Goal: Transaction & Acquisition: Purchase product/service

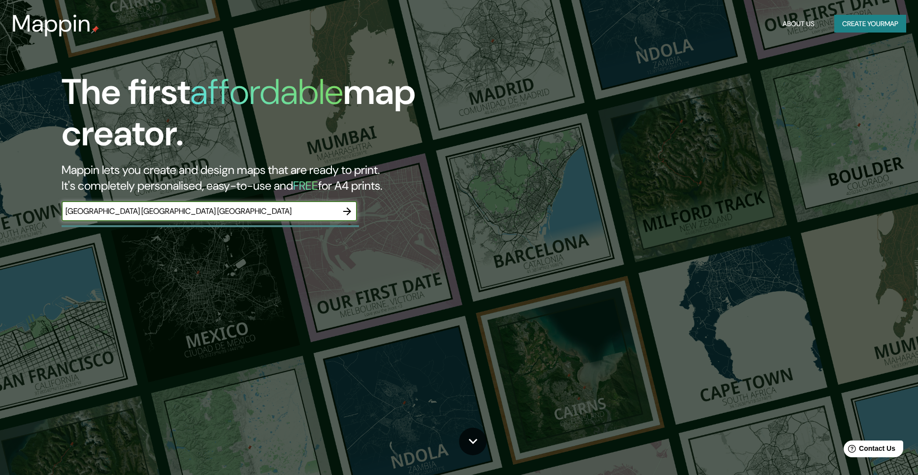
type input "[GEOGRAPHIC_DATA] [GEOGRAPHIC_DATA] [GEOGRAPHIC_DATA]"
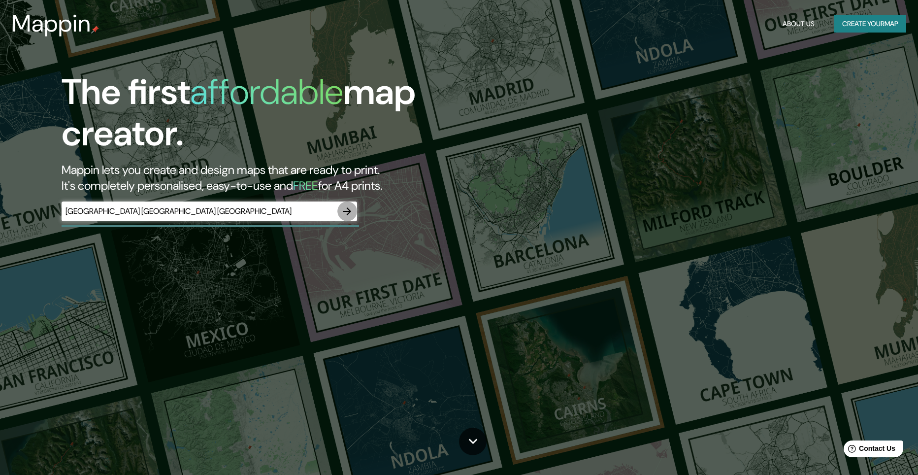
click at [349, 212] on icon "button" at bounding box center [347, 211] width 8 height 8
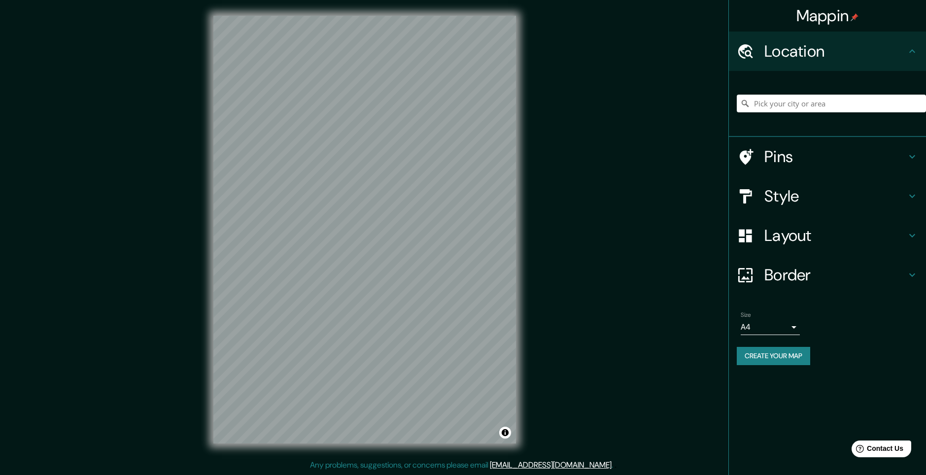
click at [586, 395] on div "Mappin Location Pins Style Layout Border Choose a border. Hint : you can make l…" at bounding box center [463, 237] width 926 height 475
click at [777, 100] on input "Pick your city or area" at bounding box center [831, 104] width 189 height 18
click at [767, 107] on input "Pick your city or area" at bounding box center [831, 104] width 189 height 18
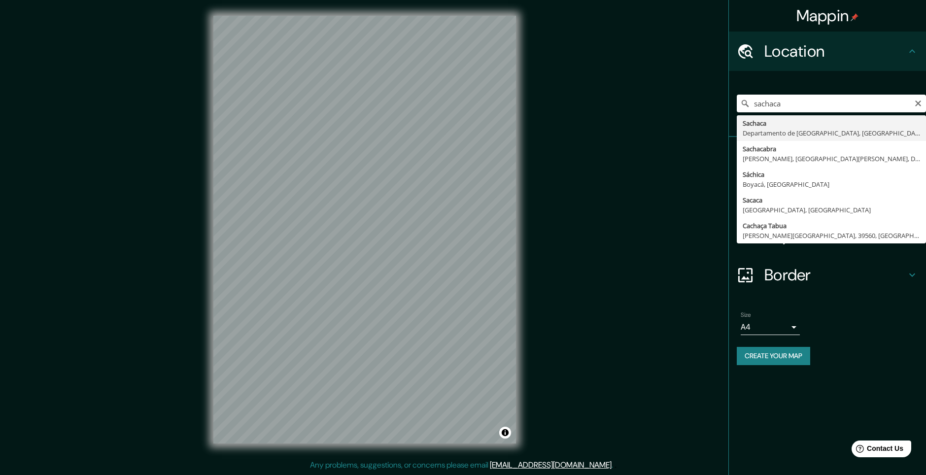
type input "[GEOGRAPHIC_DATA], [GEOGRAPHIC_DATA], [GEOGRAPHIC_DATA]"
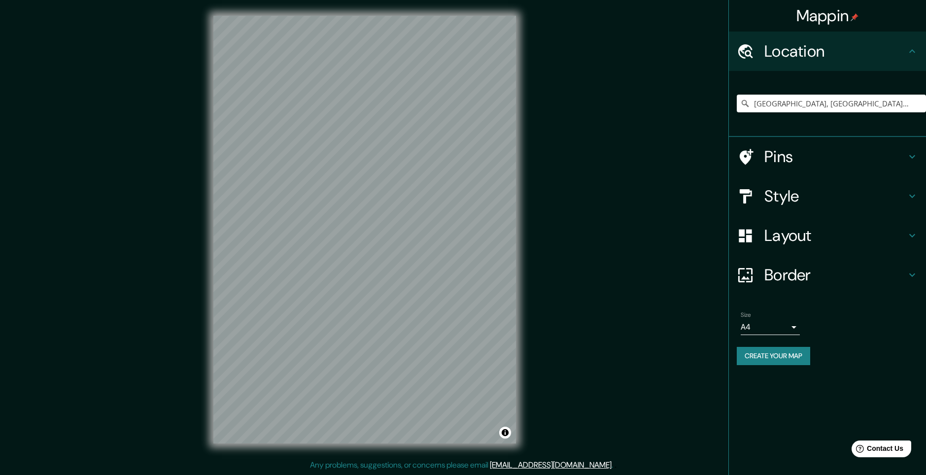
click at [784, 152] on h4 "Pins" at bounding box center [835, 157] width 142 height 20
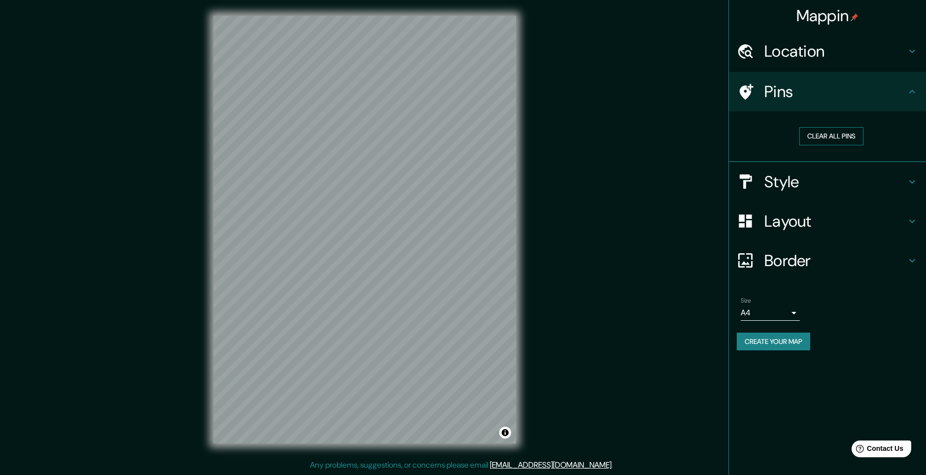
click at [827, 135] on button "Clear all pins" at bounding box center [831, 136] width 64 height 18
click at [744, 88] on icon at bounding box center [747, 92] width 14 height 16
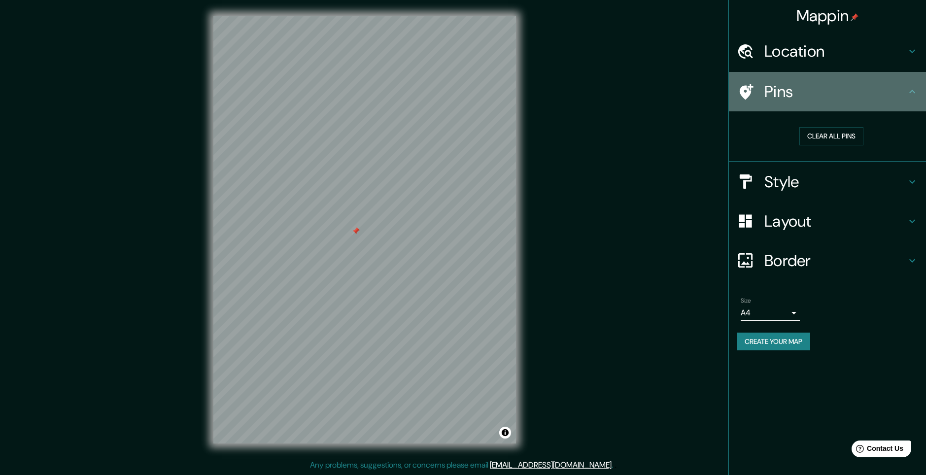
click at [885, 102] on div "Pins" at bounding box center [827, 91] width 197 height 39
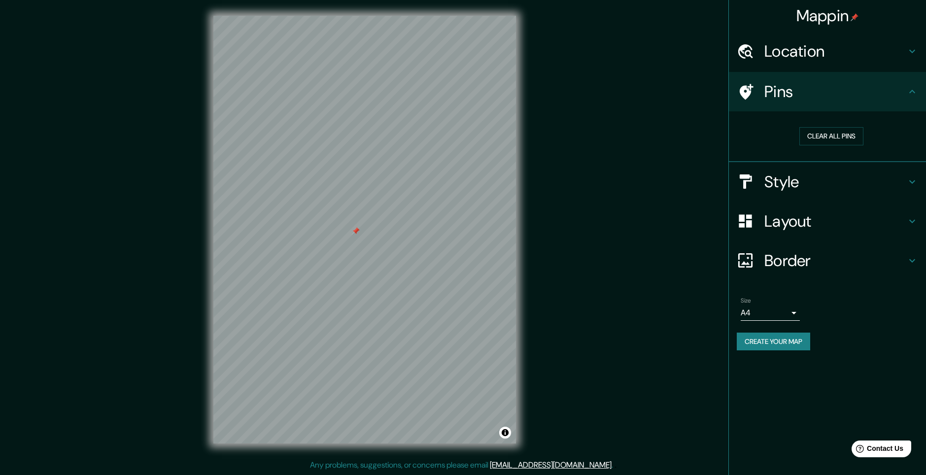
click at [777, 183] on h4 "Style" at bounding box center [835, 182] width 142 height 20
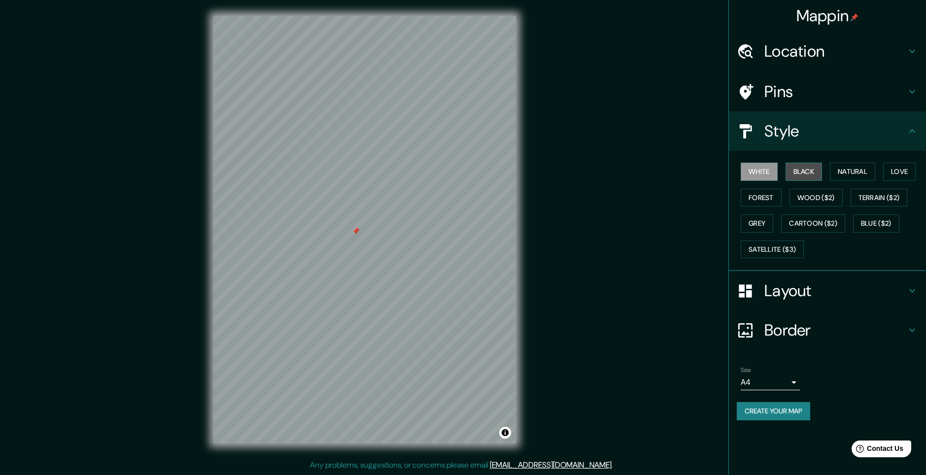
click at [801, 170] on button "Black" at bounding box center [803, 172] width 37 height 18
click at [761, 171] on button "White" at bounding box center [759, 172] width 37 height 18
click at [842, 169] on button "Natural" at bounding box center [852, 172] width 45 height 18
click at [896, 171] on button "Love" at bounding box center [899, 172] width 33 height 18
click at [837, 175] on button "Natural" at bounding box center [852, 172] width 45 height 18
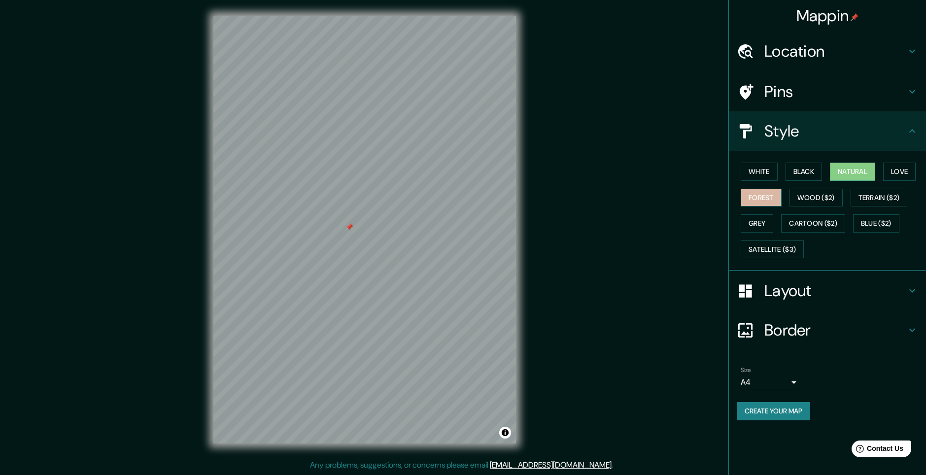
click at [770, 200] on button "Forest" at bounding box center [761, 198] width 41 height 18
click at [800, 199] on button "Wood ($2)" at bounding box center [815, 198] width 53 height 18
click at [763, 201] on button "Forest" at bounding box center [761, 198] width 41 height 18
click at [794, 174] on button "Black" at bounding box center [803, 172] width 37 height 18
click at [767, 175] on button "White" at bounding box center [759, 172] width 37 height 18
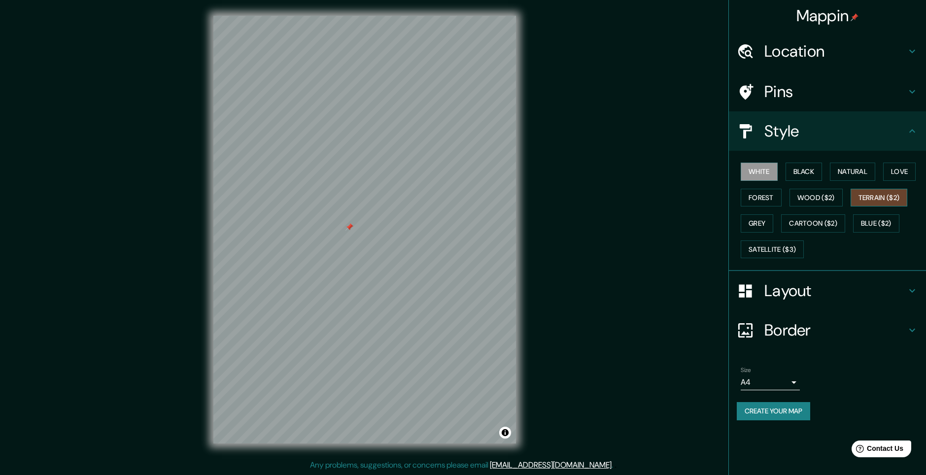
click at [866, 201] on button "Terrain ($2)" at bounding box center [878, 198] width 57 height 18
drag, startPoint x: 534, startPoint y: 238, endPoint x: 594, endPoint y: 220, distance: 63.3
drag, startPoint x: 594, startPoint y: 220, endPoint x: 575, endPoint y: 176, distance: 48.5
click at [575, 176] on div "Mappin Location [GEOGRAPHIC_DATA], [GEOGRAPHIC_DATA], [GEOGRAPHIC_DATA] Pins St…" at bounding box center [463, 237] width 926 height 475
click at [765, 223] on button "Grey" at bounding box center [757, 223] width 33 height 18
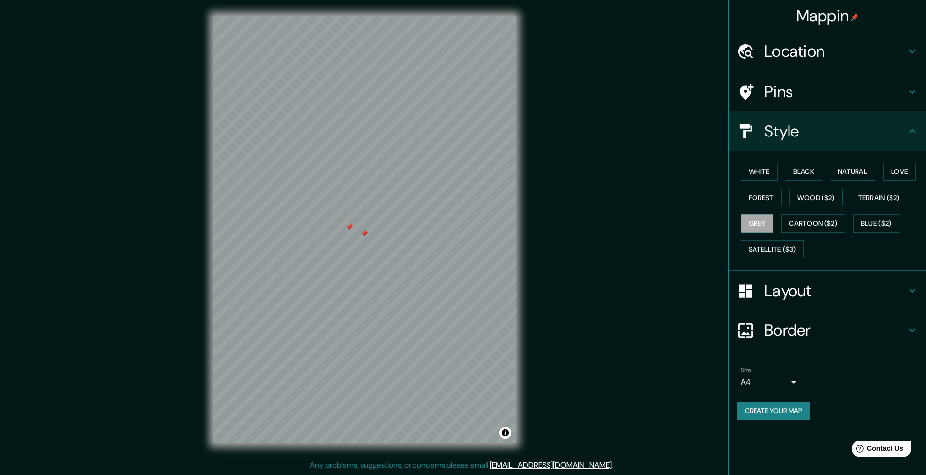
click at [784, 105] on div "Pins" at bounding box center [827, 91] width 197 height 39
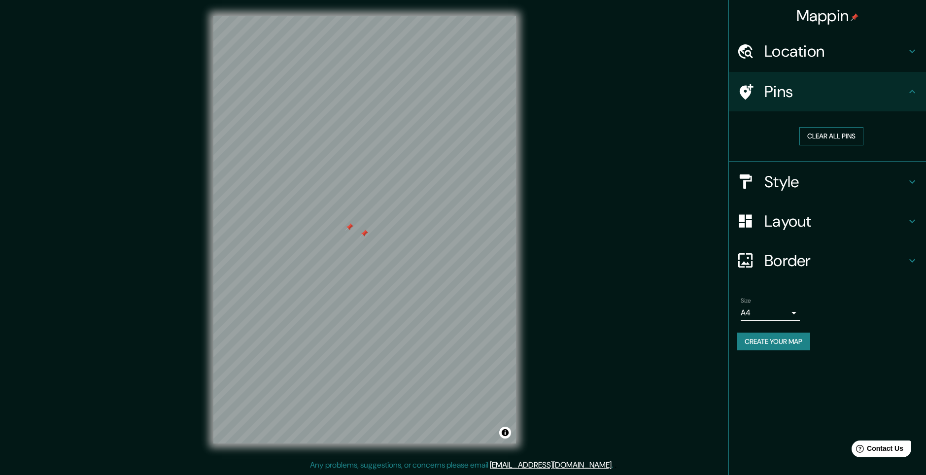
click at [814, 139] on button "Clear all pins" at bounding box center [831, 136] width 64 height 18
click at [801, 187] on h4 "Style" at bounding box center [835, 182] width 142 height 20
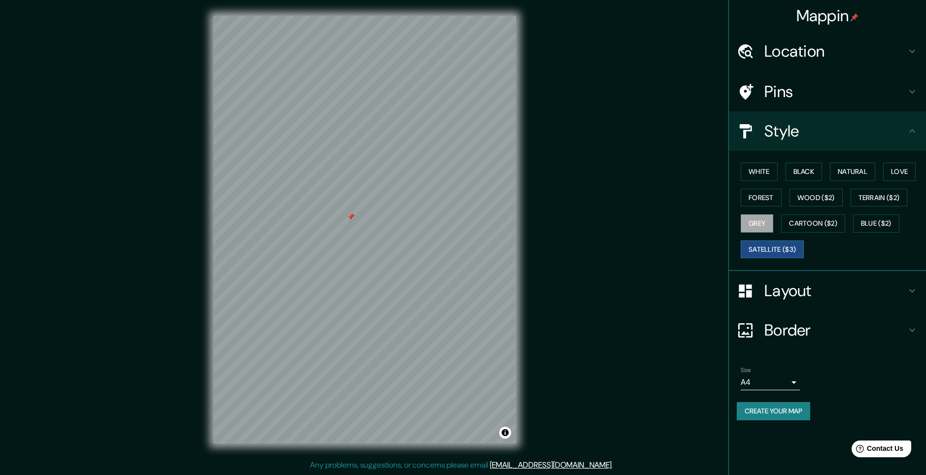
click at [770, 253] on button "Satellite ($3)" at bounding box center [772, 249] width 63 height 18
click at [611, 222] on div "Mappin Location [GEOGRAPHIC_DATA], [GEOGRAPHIC_DATA], [GEOGRAPHIC_DATA] Pins St…" at bounding box center [463, 237] width 926 height 475
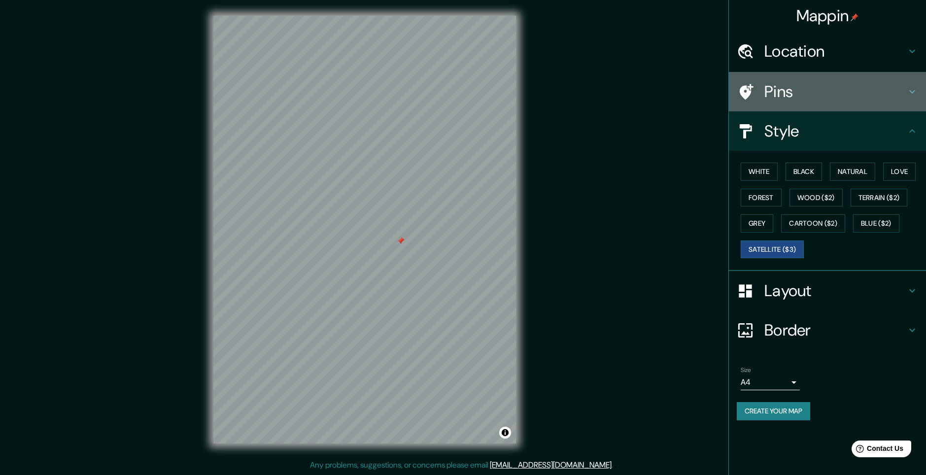
click at [792, 104] on div "Pins" at bounding box center [827, 91] width 197 height 39
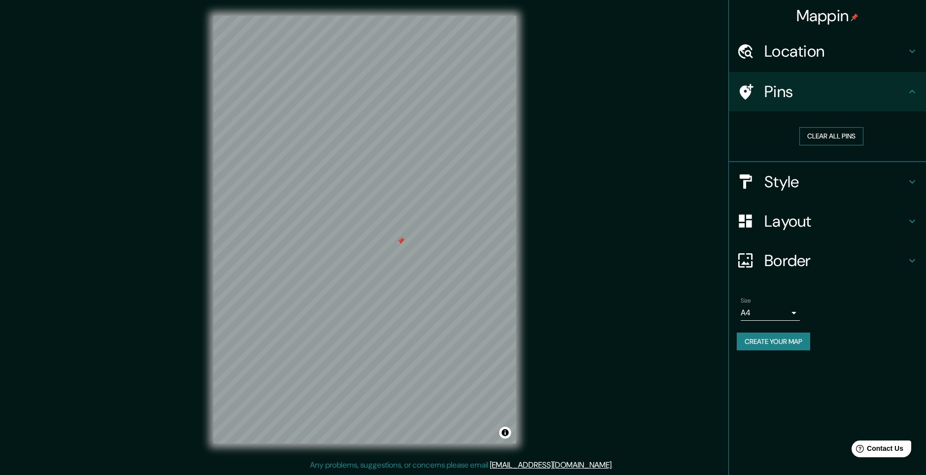
click at [805, 137] on button "Clear all pins" at bounding box center [831, 136] width 64 height 18
click at [654, 231] on div "Mappin Location [GEOGRAPHIC_DATA], [GEOGRAPHIC_DATA], [GEOGRAPHIC_DATA] Pins Cl…" at bounding box center [463, 237] width 926 height 475
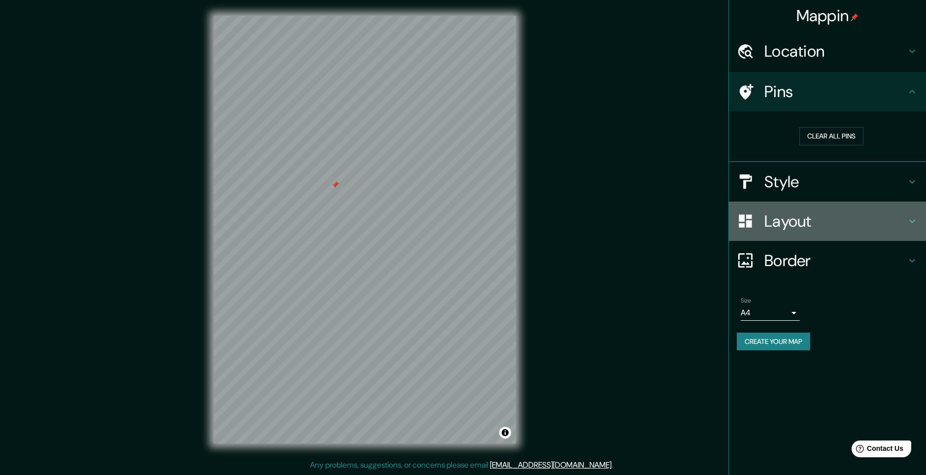
click at [787, 225] on h4 "Layout" at bounding box center [835, 221] width 142 height 20
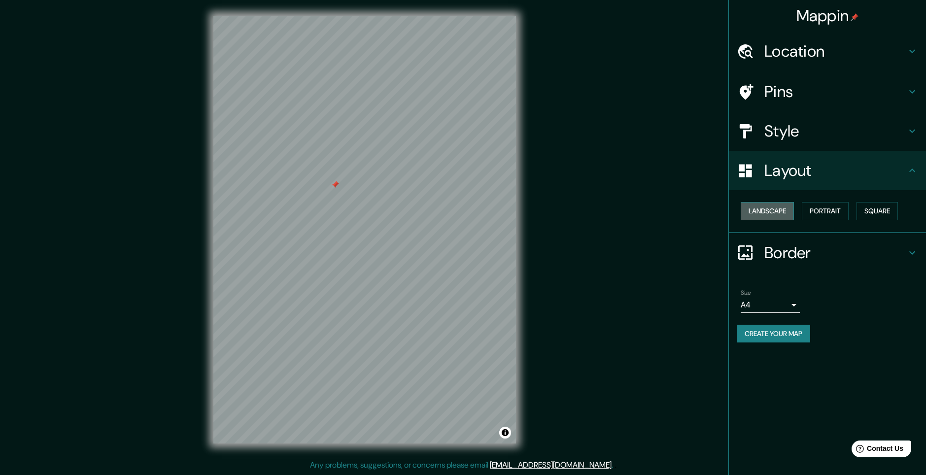
click at [775, 212] on button "Landscape" at bounding box center [767, 211] width 53 height 18
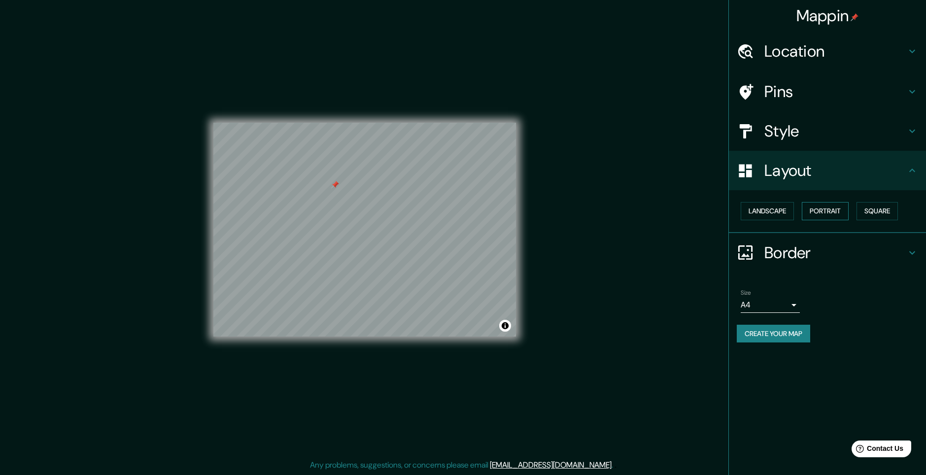
click at [815, 210] on button "Portrait" at bounding box center [825, 211] width 47 height 18
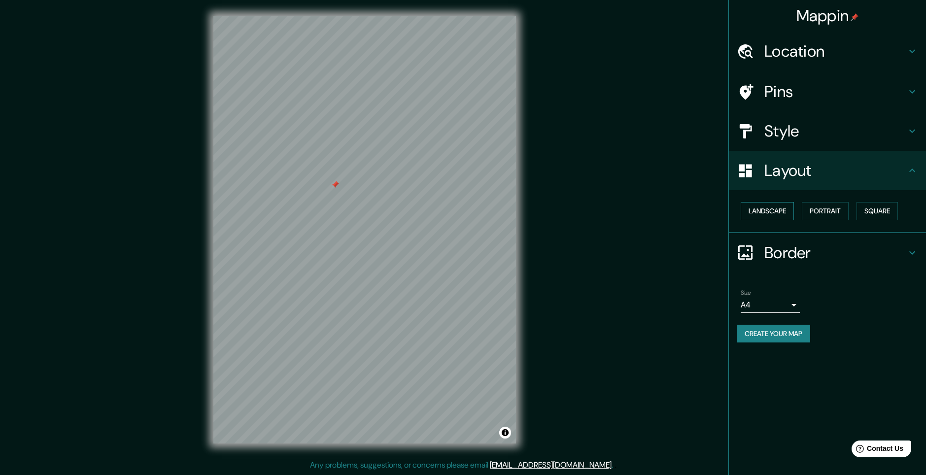
click at [764, 218] on button "Landscape" at bounding box center [767, 211] width 53 height 18
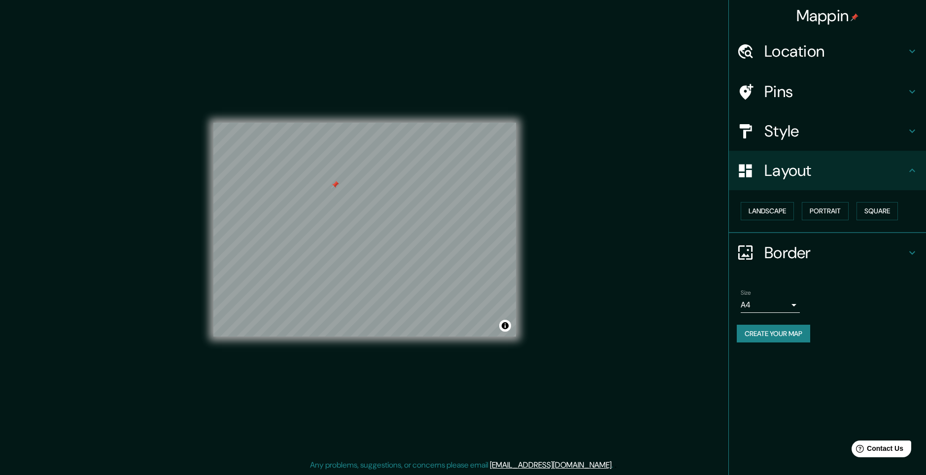
click at [796, 131] on h4 "Style" at bounding box center [835, 131] width 142 height 20
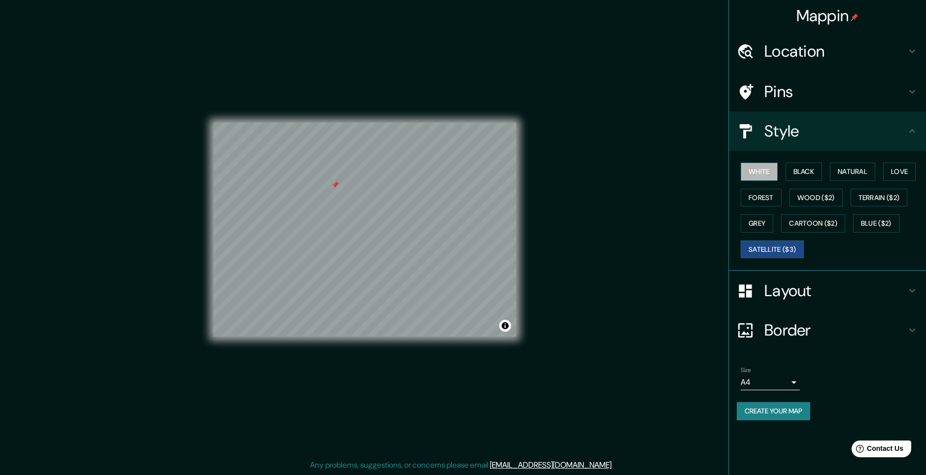
click at [760, 173] on button "White" at bounding box center [759, 172] width 37 height 18
click at [791, 302] on div "Layout" at bounding box center [827, 290] width 197 height 39
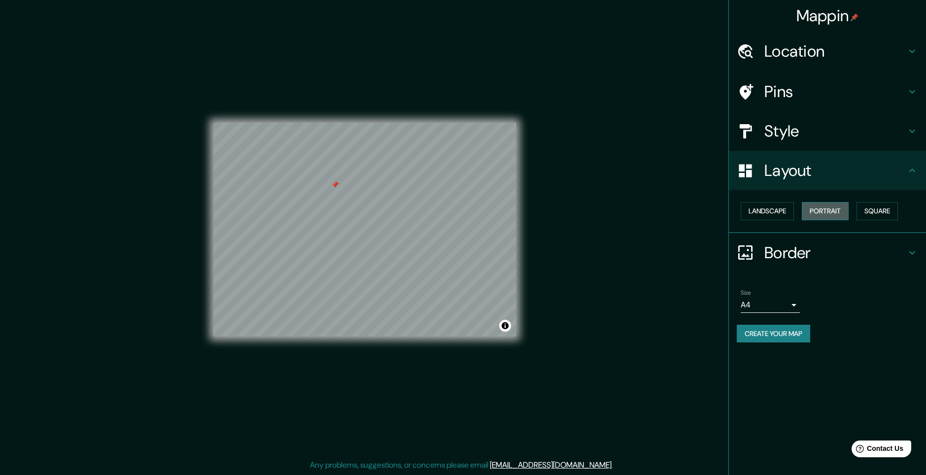
click at [821, 211] on button "Portrait" at bounding box center [825, 211] width 47 height 18
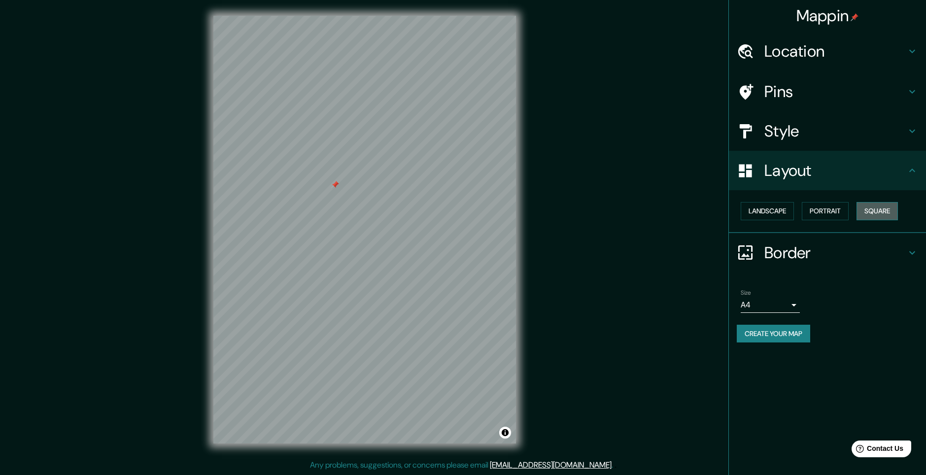
click at [875, 213] on button "Square" at bounding box center [876, 211] width 41 height 18
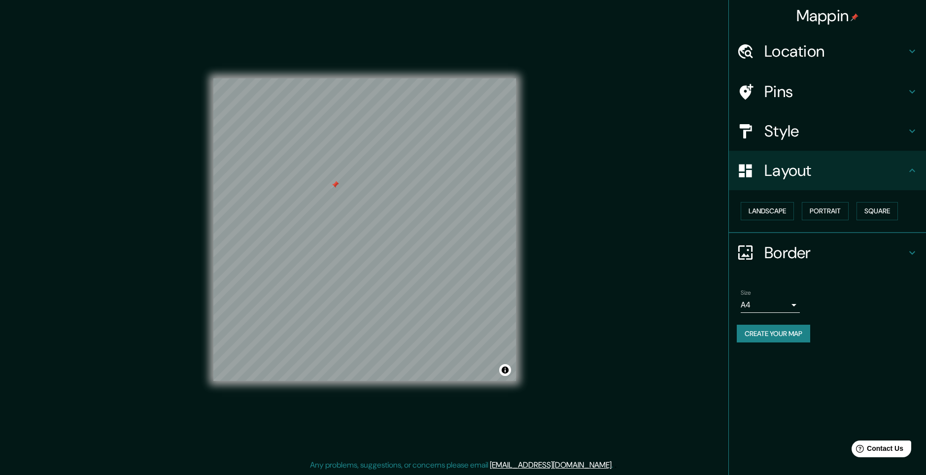
click at [784, 245] on h4 "Border" at bounding box center [835, 253] width 142 height 20
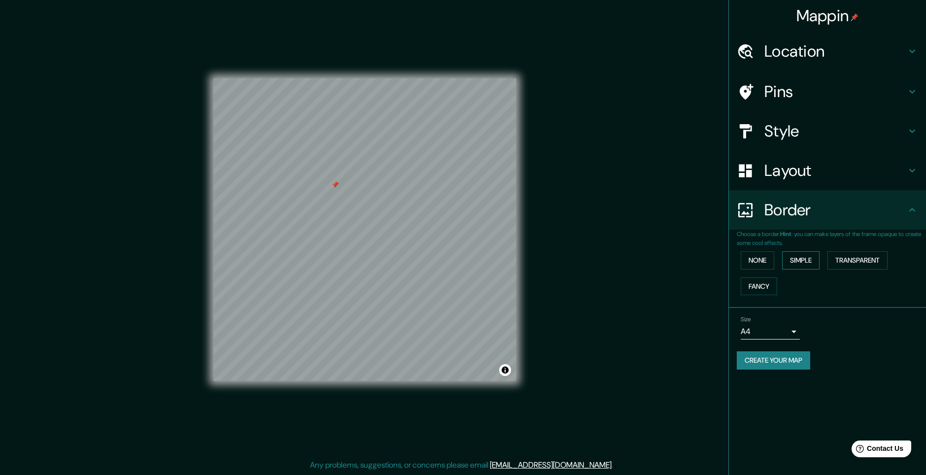
click at [790, 258] on button "Simple" at bounding box center [800, 260] width 37 height 18
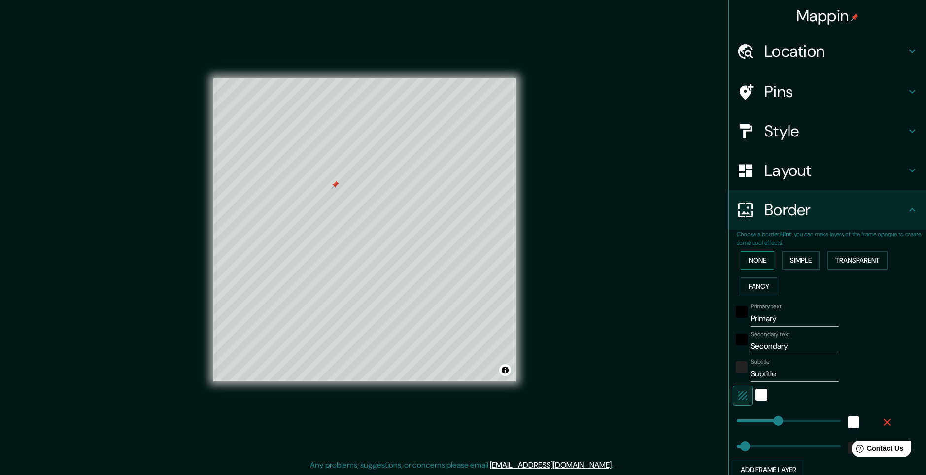
click at [750, 264] on button "None" at bounding box center [758, 260] width 34 height 18
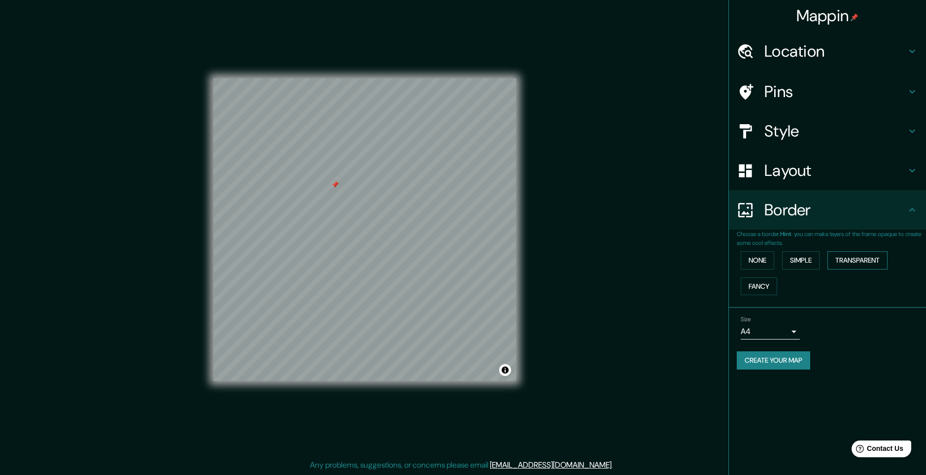
click at [857, 260] on button "Transparent" at bounding box center [857, 260] width 60 height 18
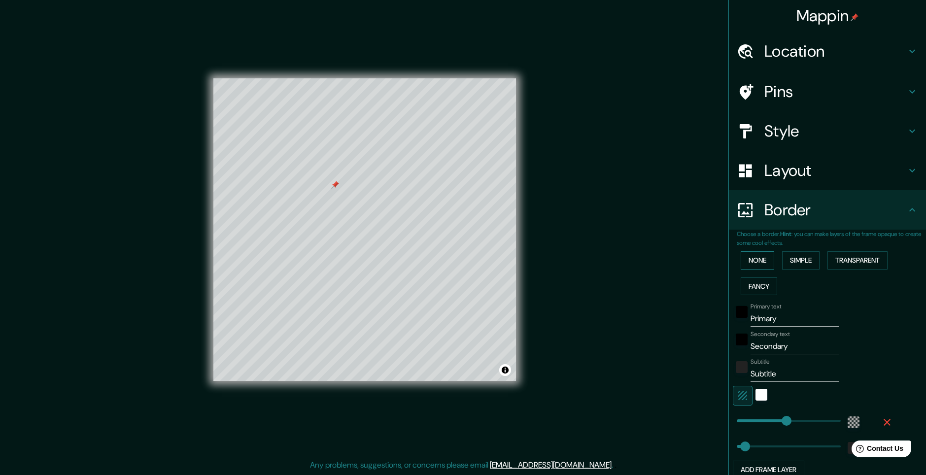
click at [752, 261] on button "None" at bounding box center [758, 260] width 34 height 18
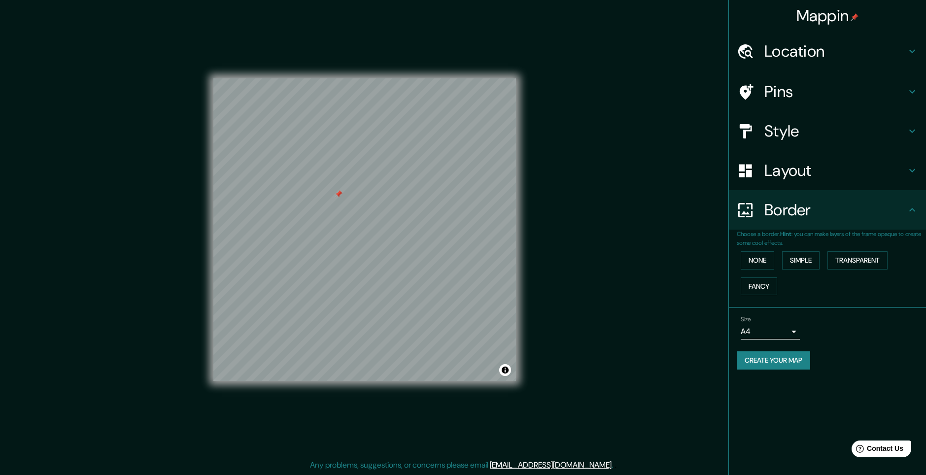
click at [756, 335] on body "Mappin Location [GEOGRAPHIC_DATA], [GEOGRAPHIC_DATA], [GEOGRAPHIC_DATA] Pins St…" at bounding box center [463, 237] width 926 height 475
click at [765, 366] on li "A3" at bounding box center [770, 370] width 59 height 18
click at [759, 330] on body "Mappin Location [GEOGRAPHIC_DATA], [GEOGRAPHIC_DATA], [GEOGRAPHIC_DATA] Pins St…" at bounding box center [463, 237] width 926 height 475
click at [761, 350] on li "A4" at bounding box center [770, 352] width 59 height 18
type input "single"
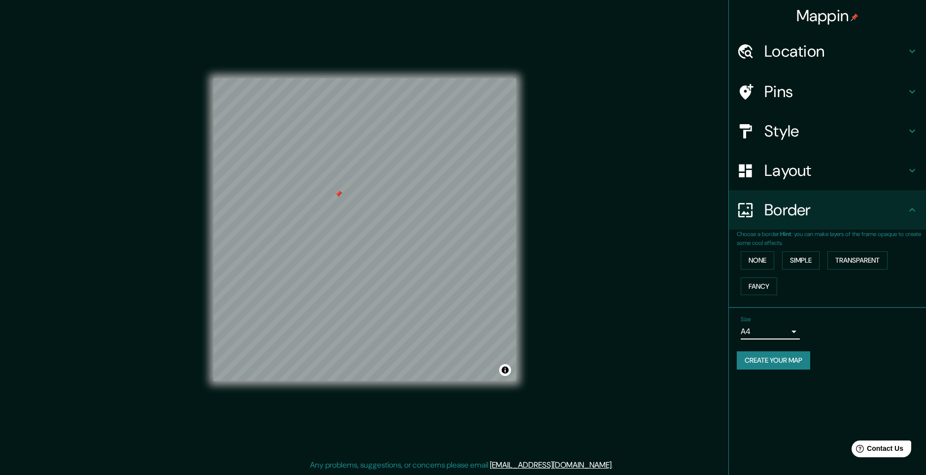
click at [769, 362] on button "Create your map" at bounding box center [773, 360] width 73 height 18
click at [786, 360] on div "Create your map" at bounding box center [827, 360] width 181 height 18
click at [785, 361] on button "Create your map" at bounding box center [773, 360] width 73 height 18
click at [745, 401] on div "Mappin Location [GEOGRAPHIC_DATA], [GEOGRAPHIC_DATA], [GEOGRAPHIC_DATA] Pins St…" at bounding box center [827, 237] width 198 height 475
click at [778, 360] on button "Create your map" at bounding box center [773, 360] width 73 height 18
